Goal: Information Seeking & Learning: Learn about a topic

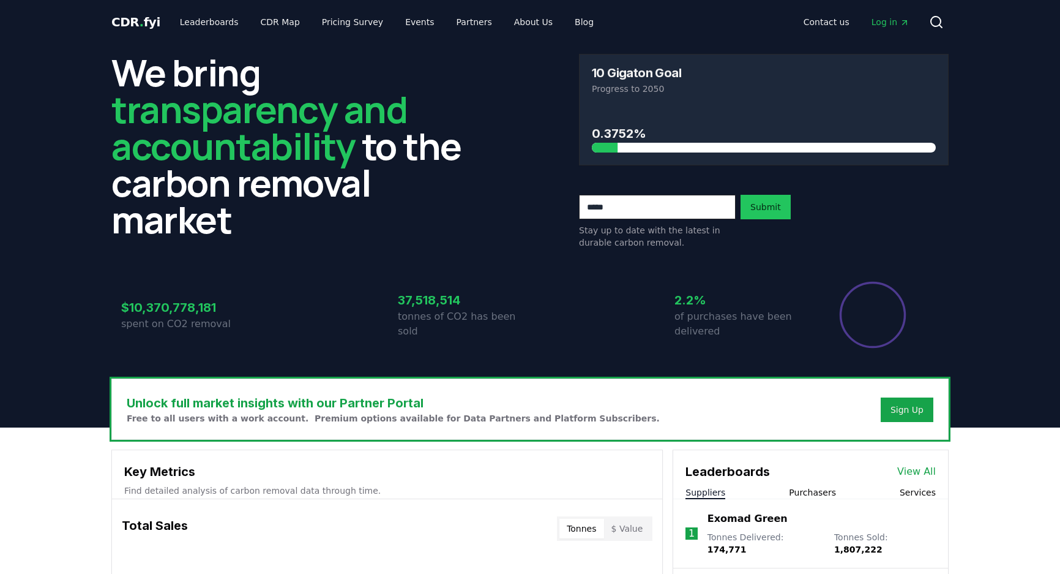
scroll to position [389, 0]
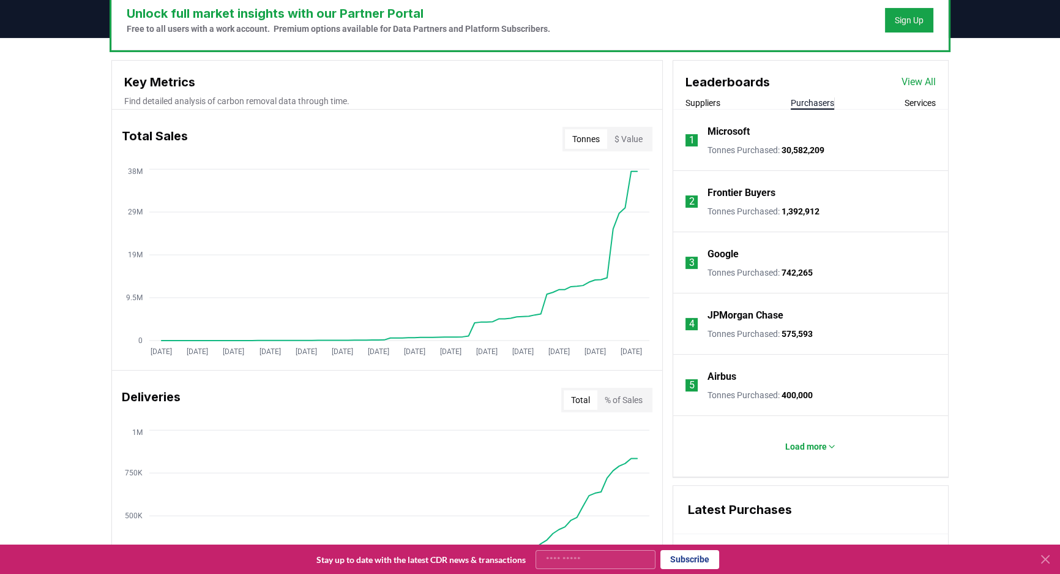
click at [813, 103] on button "Purchasers" at bounding box center [812, 103] width 43 height 12
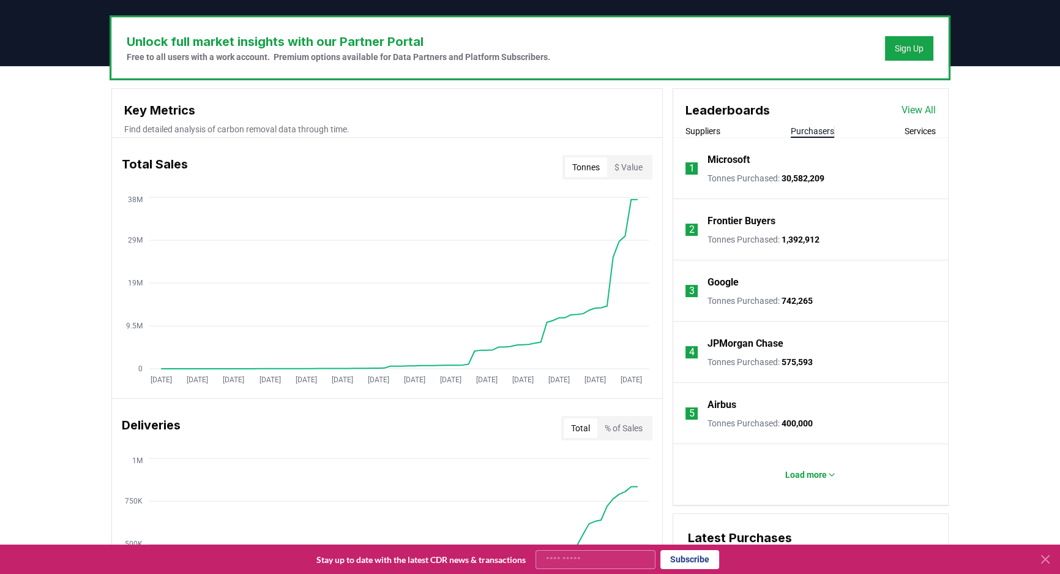
scroll to position [334, 0]
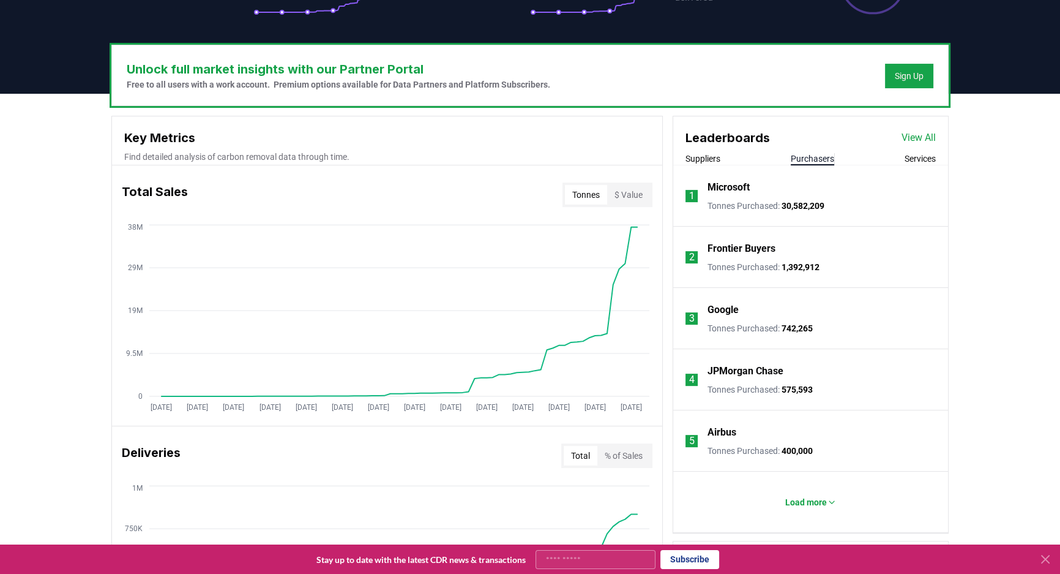
click at [723, 187] on p "Microsoft" at bounding box center [729, 187] width 42 height 15
